Goal: Task Accomplishment & Management: Manage account settings

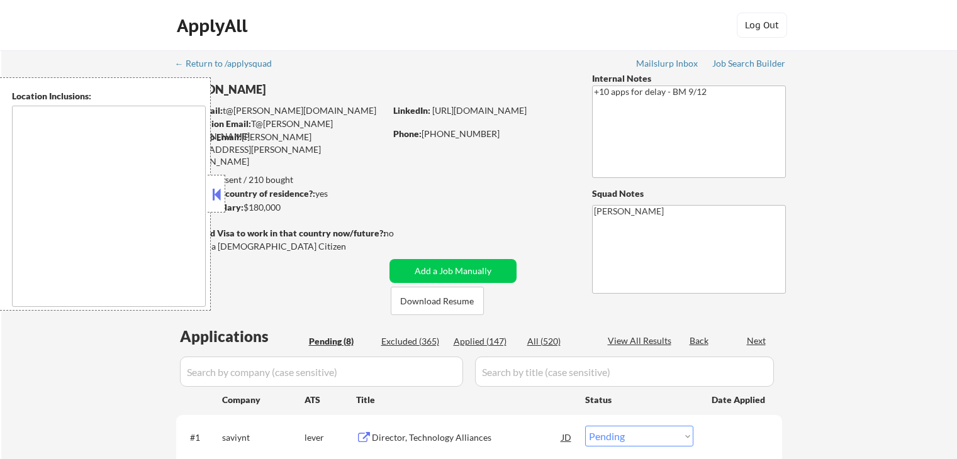
select select ""pending""
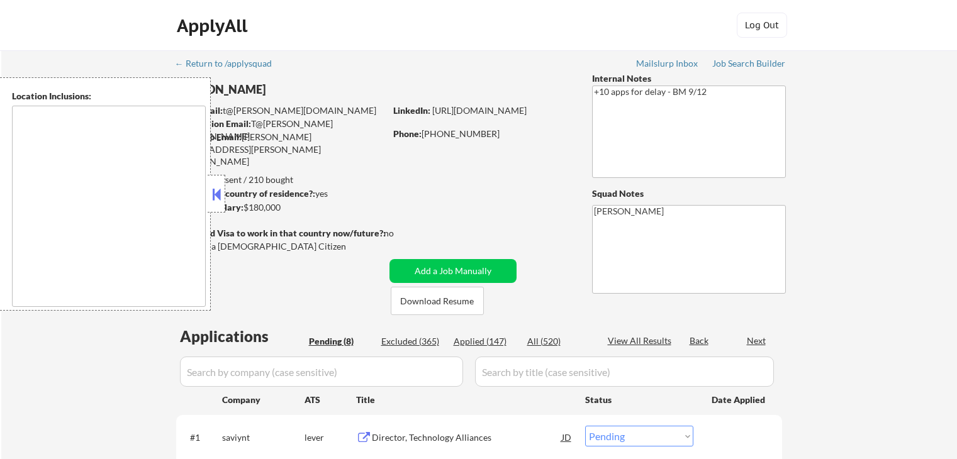
select select ""pending""
type textarea "[GEOGRAPHIC_DATA], [GEOGRAPHIC_DATA] [GEOGRAPHIC_DATA], [GEOGRAPHIC_DATA] [GEOG…"
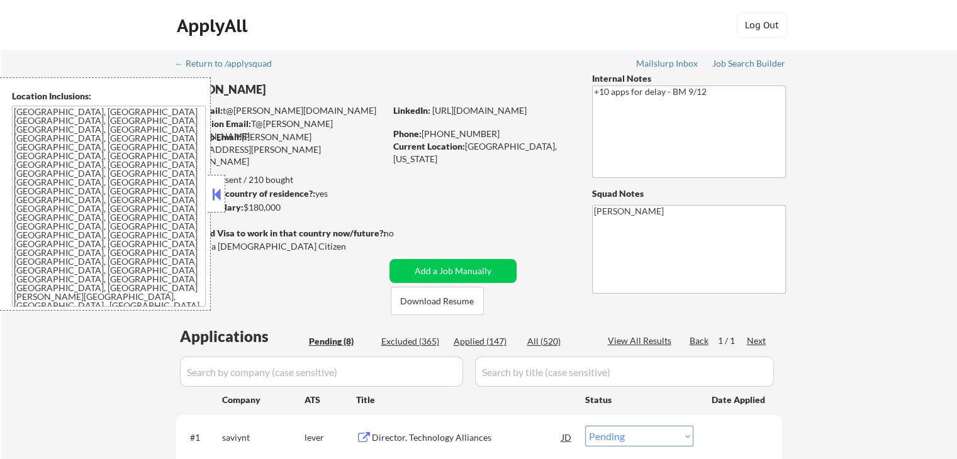
click at [216, 192] on button at bounding box center [217, 194] width 14 height 19
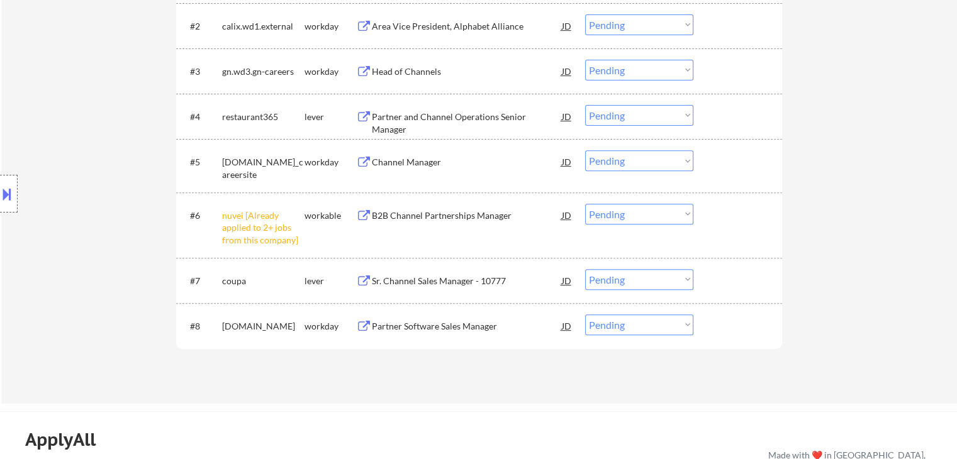
scroll to position [503, 0]
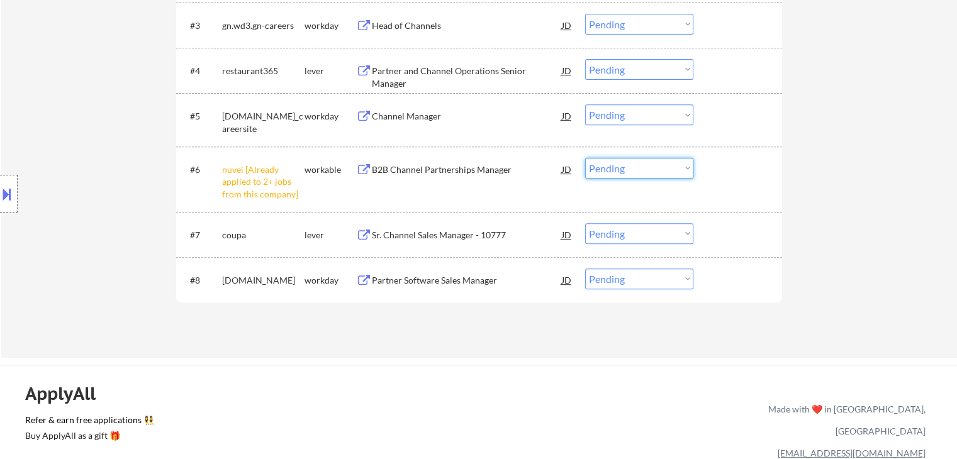
click at [631, 167] on select "Choose an option... Pending Applied Excluded (Questions) Excluded (Expired) Exc…" at bounding box center [639, 168] width 108 height 21
click at [585, 158] on select "Choose an option... Pending Applied Excluded (Questions) Excluded (Expired) Exc…" at bounding box center [639, 168] width 108 height 21
select select ""pending""
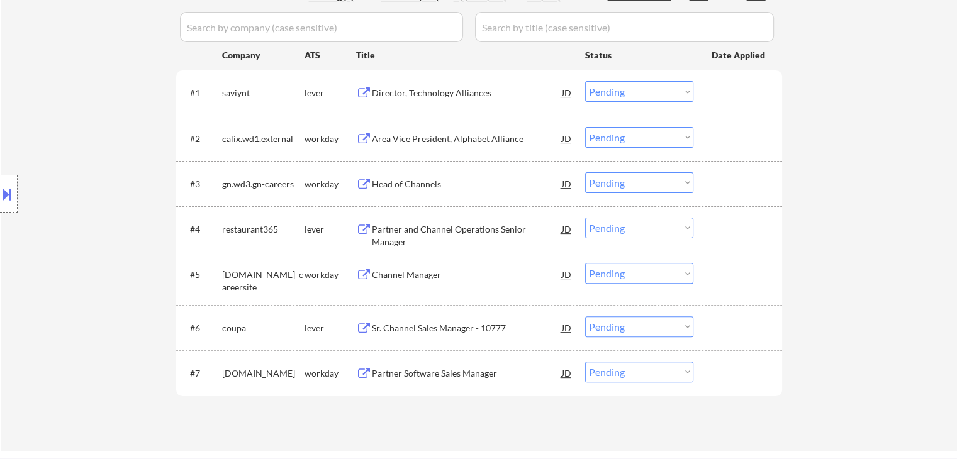
scroll to position [441, 0]
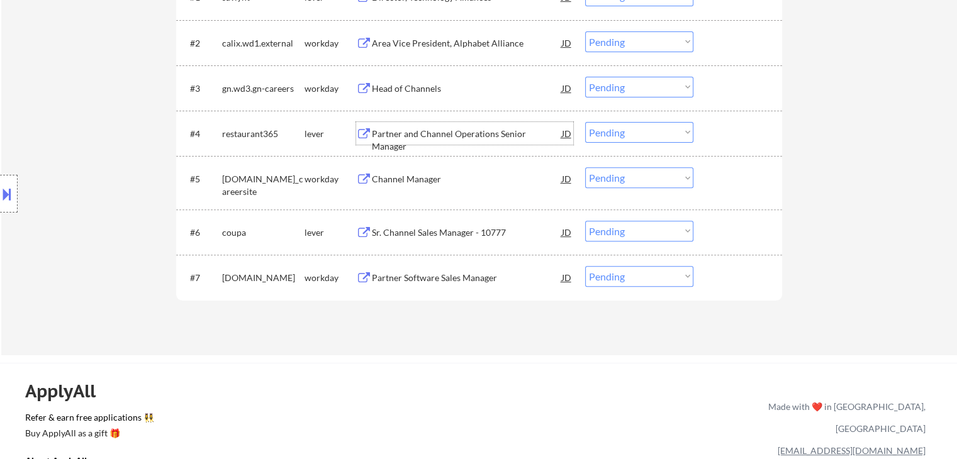
click at [419, 137] on div "Partner and Channel Operations Senior Manager" at bounding box center [467, 140] width 190 height 25
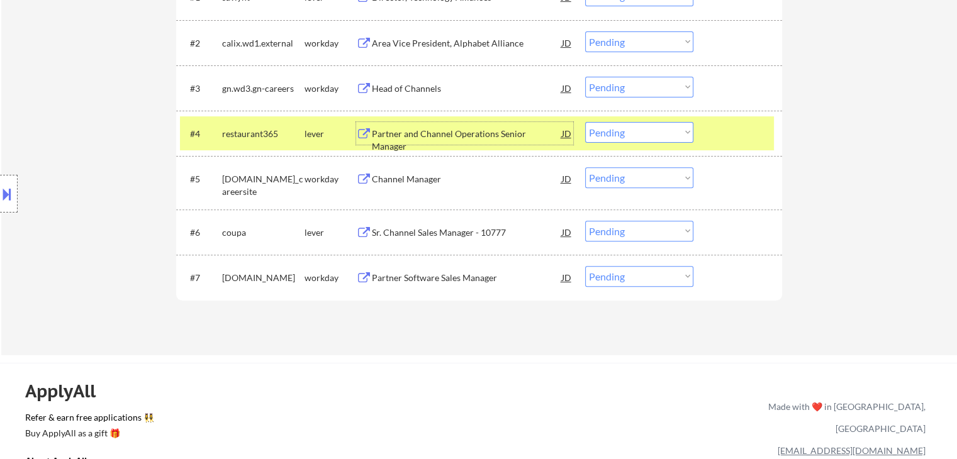
click at [610, 132] on select "Choose an option... Pending Applied Excluded (Questions) Excluded (Expired) Exc…" at bounding box center [639, 132] width 108 height 21
click at [585, 122] on select "Choose an option... Pending Applied Excluded (Questions) Excluded (Expired) Exc…" at bounding box center [639, 132] width 108 height 21
select select ""pending""
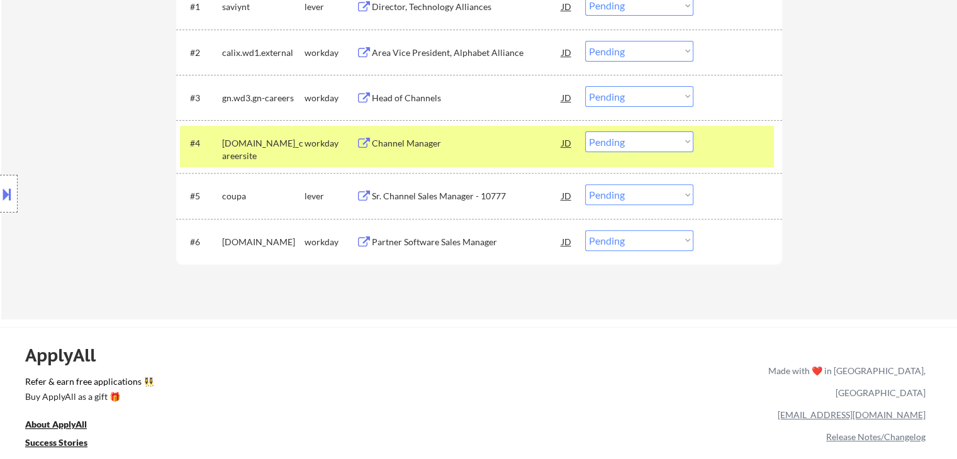
scroll to position [315, 0]
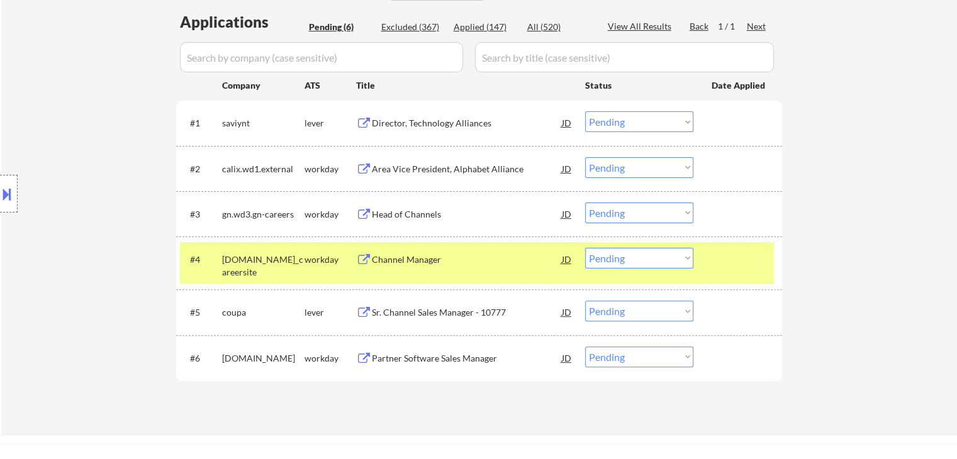
click at [420, 122] on div "Director, Technology Alliances" at bounding box center [467, 123] width 190 height 13
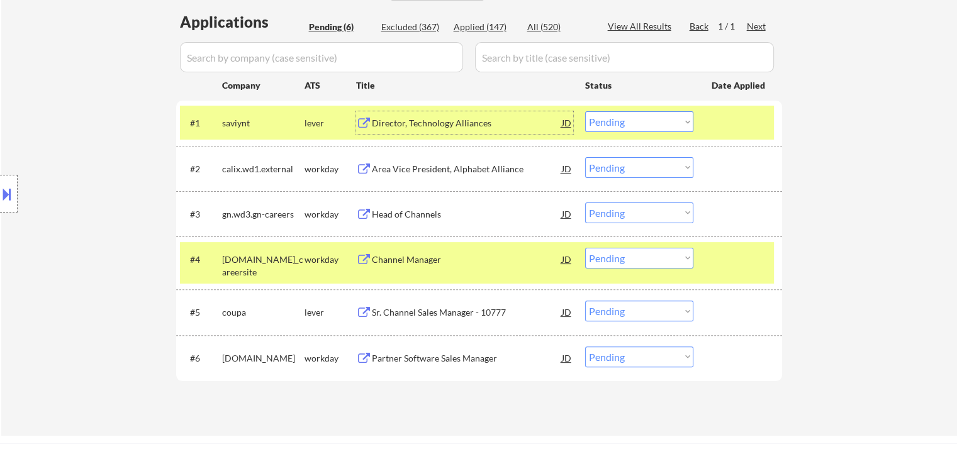
click at [607, 116] on select "Choose an option... Pending Applied Excluded (Questions) Excluded (Expired) Exc…" at bounding box center [639, 121] width 108 height 21
click at [585, 111] on select "Choose an option... Pending Applied Excluded (Questions) Excluded (Expired) Exc…" at bounding box center [639, 121] width 108 height 21
select select ""pending""
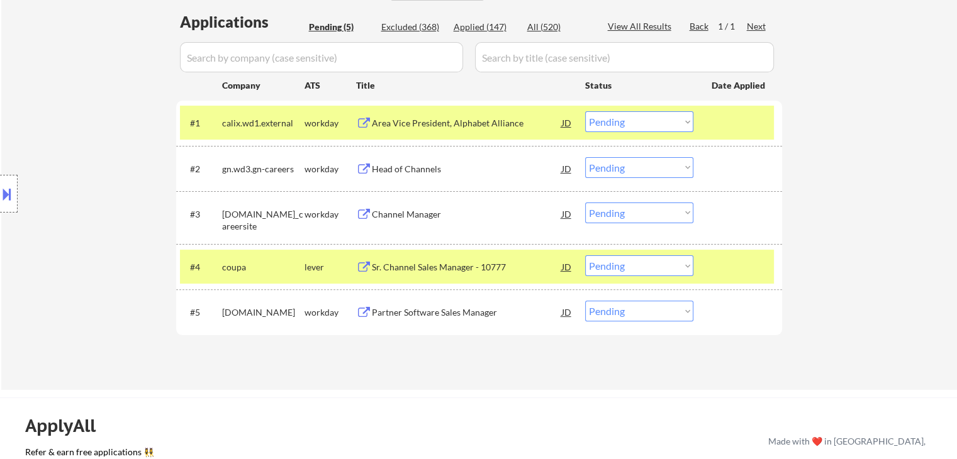
click at [447, 267] on div "Sr. Channel Sales Manager - 10777" at bounding box center [467, 267] width 190 height 13
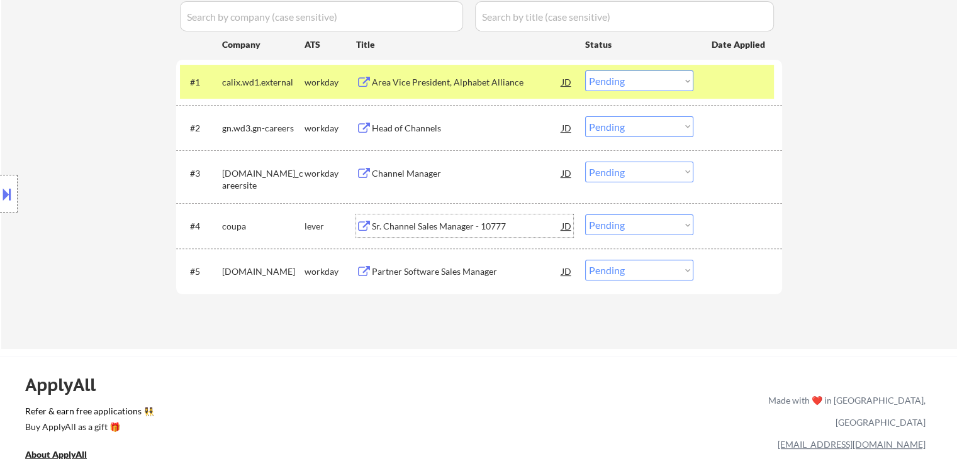
scroll to position [441, 0]
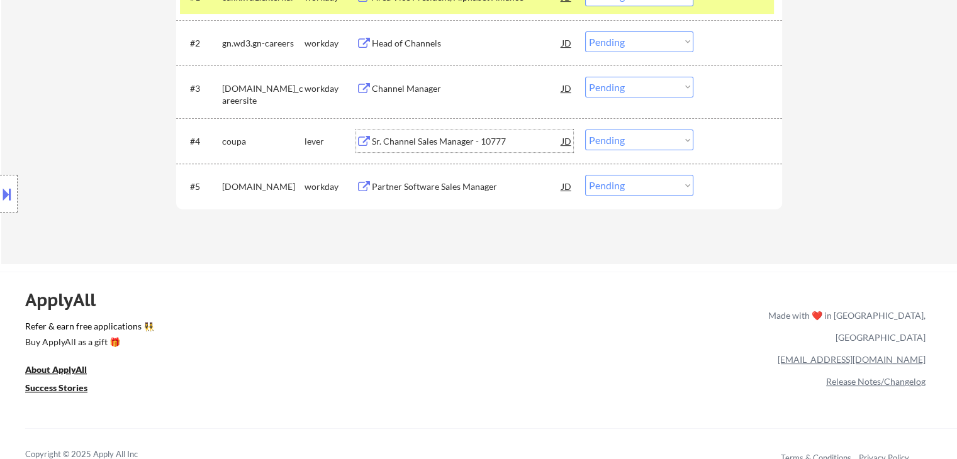
click at [609, 137] on select "Choose an option... Pending Applied Excluded (Questions) Excluded (Expired) Exc…" at bounding box center [639, 140] width 108 height 21
click at [585, 130] on select "Choose an option... Pending Applied Excluded (Questions) Excluded (Expired) Exc…" at bounding box center [639, 140] width 108 height 21
select select ""pending""
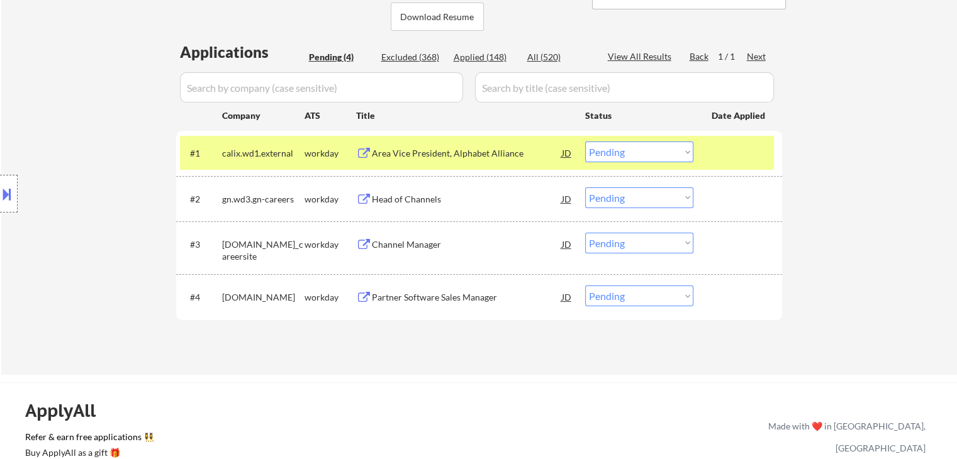
scroll to position [315, 0]
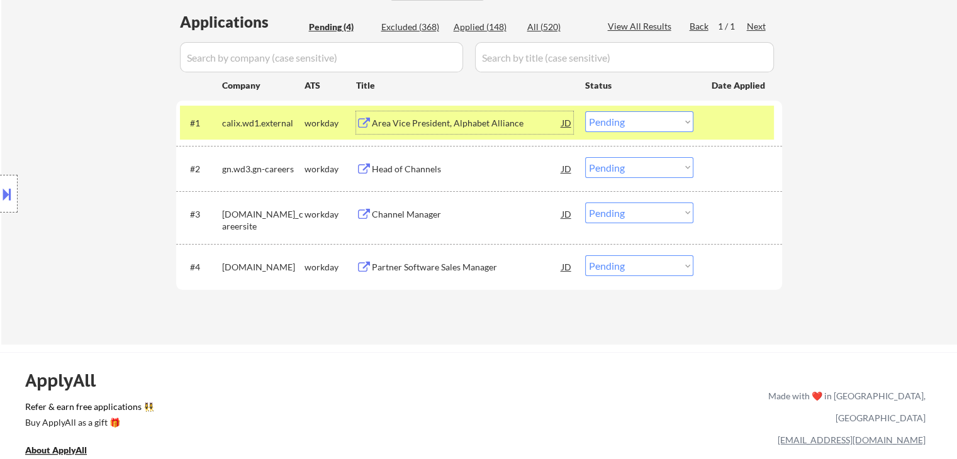
click at [436, 126] on div "Area Vice President, Alphabet Alliance" at bounding box center [467, 123] width 190 height 13
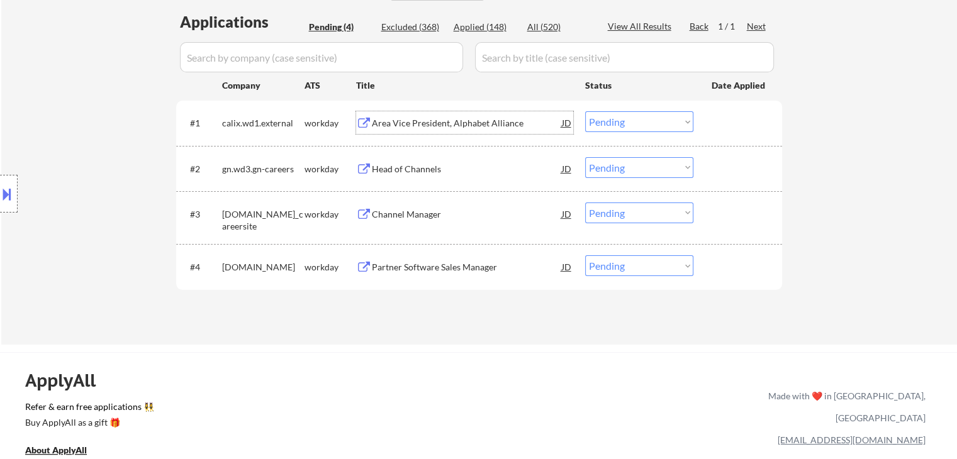
click at [599, 118] on select "Choose an option... Pending Applied Excluded (Questions) Excluded (Expired) Exc…" at bounding box center [639, 121] width 108 height 21
click at [585, 111] on select "Choose an option... Pending Applied Excluded (Questions) Excluded (Expired) Exc…" at bounding box center [639, 121] width 108 height 21
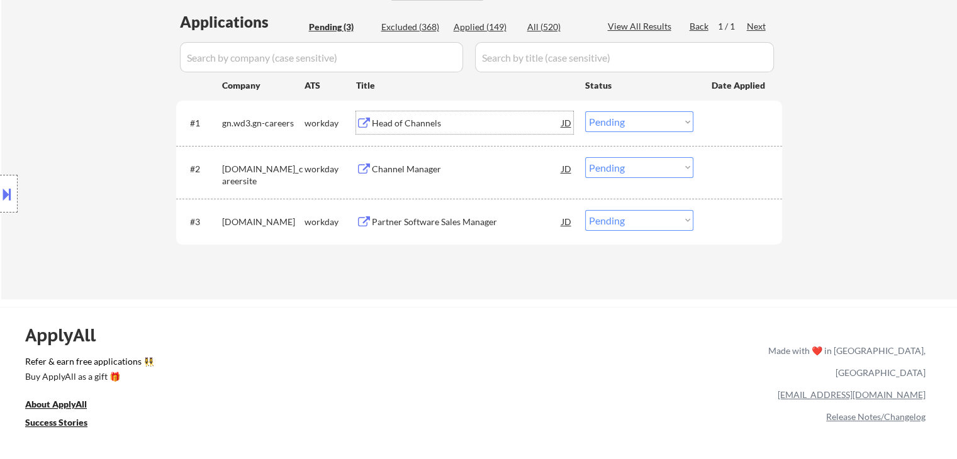
click at [405, 122] on div "Head of Channels" at bounding box center [467, 123] width 190 height 13
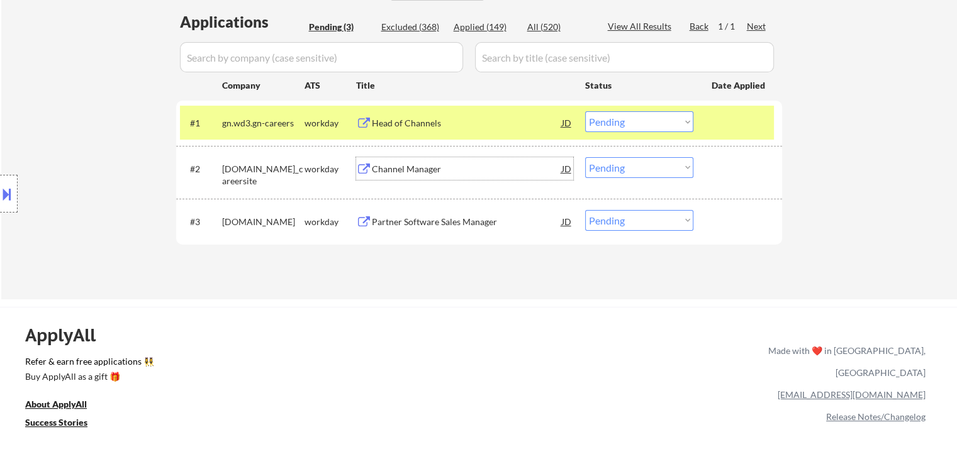
click at [424, 163] on div "Channel Manager" at bounding box center [467, 169] width 190 height 13
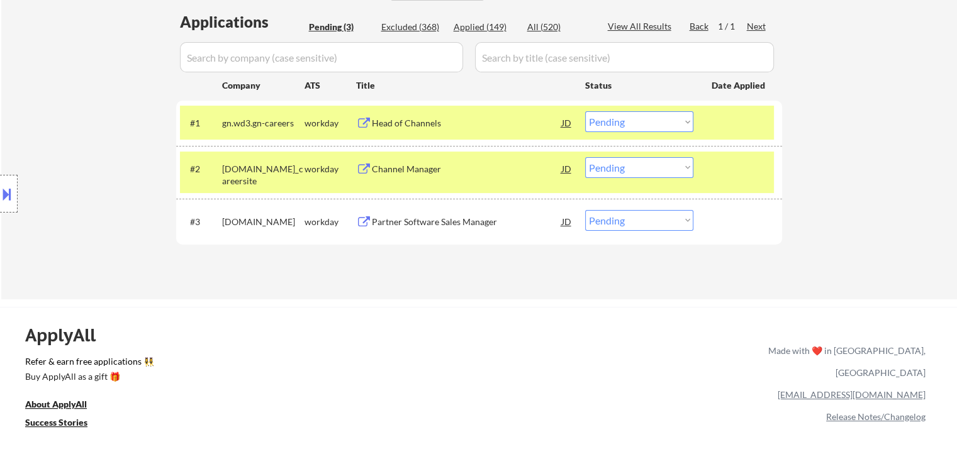
click at [445, 222] on div "Partner Software Sales Manager" at bounding box center [467, 222] width 190 height 13
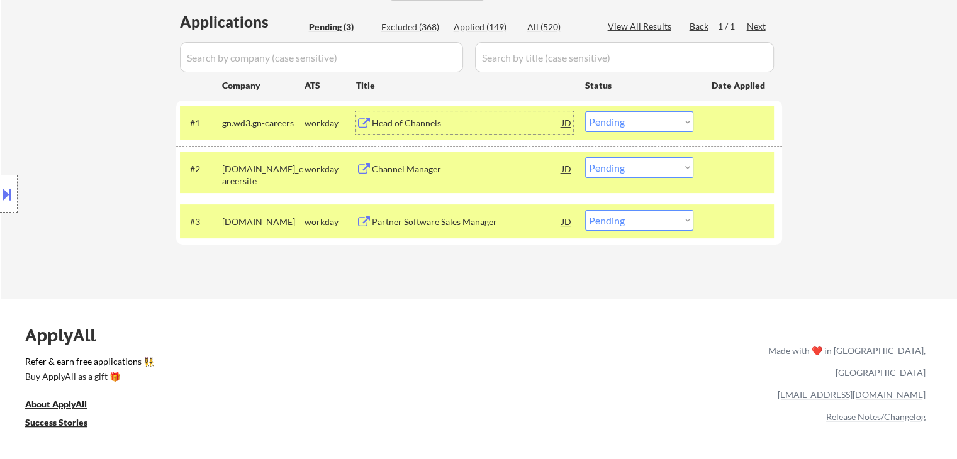
click at [445, 121] on div "Head of Channels" at bounding box center [467, 123] width 190 height 13
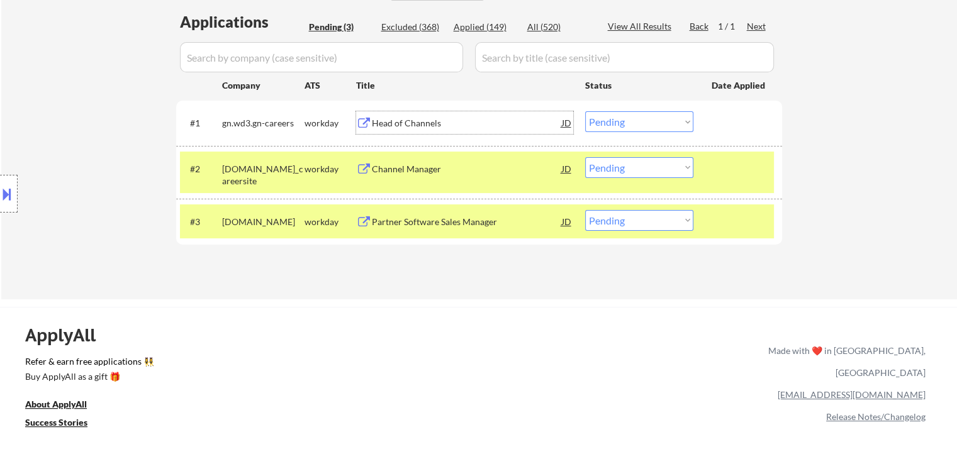
click at [624, 123] on select "Choose an option... Pending Applied Excluded (Questions) Excluded (Expired) Exc…" at bounding box center [639, 121] width 108 height 21
click at [585, 111] on select "Choose an option... Pending Applied Excluded (Questions) Excluded (Expired) Exc…" at bounding box center [639, 121] width 108 height 21
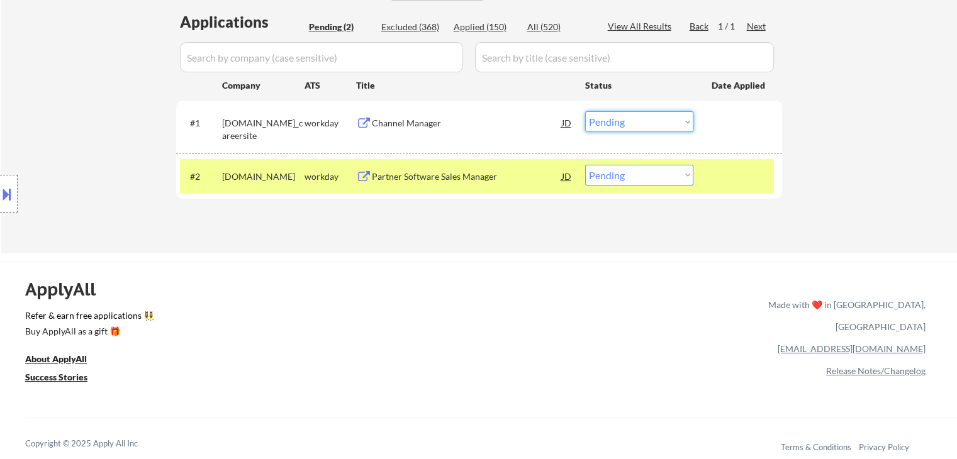
click at [606, 125] on select "Choose an option... Pending Applied Excluded (Questions) Excluded (Expired) Exc…" at bounding box center [639, 121] width 108 height 21
click at [585, 111] on select "Choose an option... Pending Applied Excluded (Questions) Excluded (Expired) Exc…" at bounding box center [639, 121] width 108 height 21
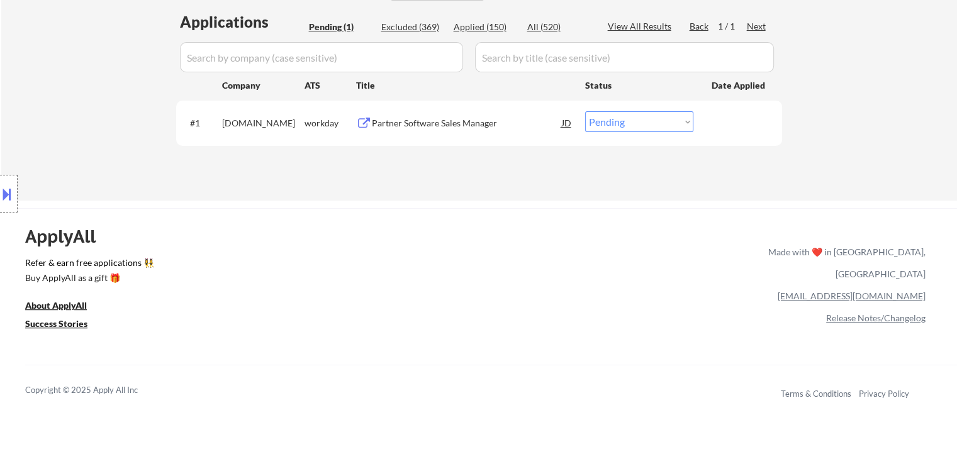
drag, startPoint x: 609, startPoint y: 120, endPoint x: 609, endPoint y: 127, distance: 6.9
click at [609, 120] on select "Choose an option... Pending Applied Excluded (Questions) Excluded (Expired) Exc…" at bounding box center [639, 121] width 108 height 21
select select ""applied""
click at [585, 111] on select "Choose an option... Pending Applied Excluded (Questions) Excluded (Expired) Exc…" at bounding box center [639, 121] width 108 height 21
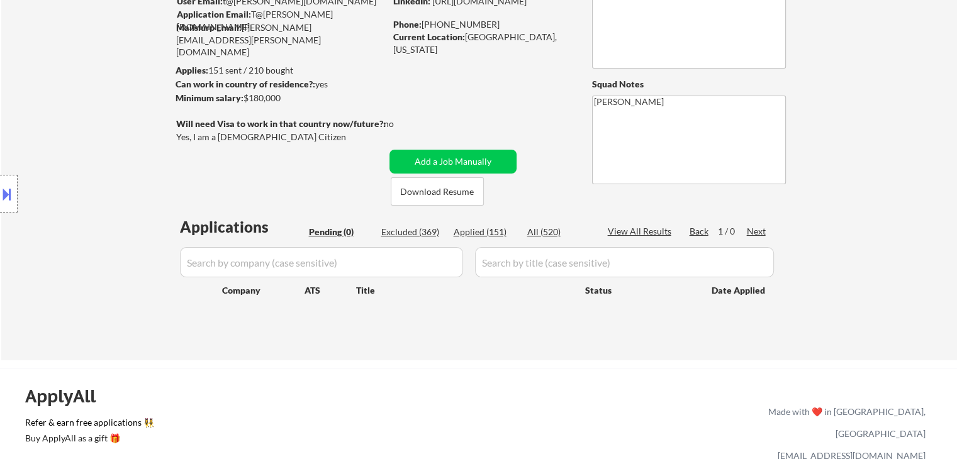
scroll to position [63, 0]
